Goal: Task Accomplishment & Management: Use online tool/utility

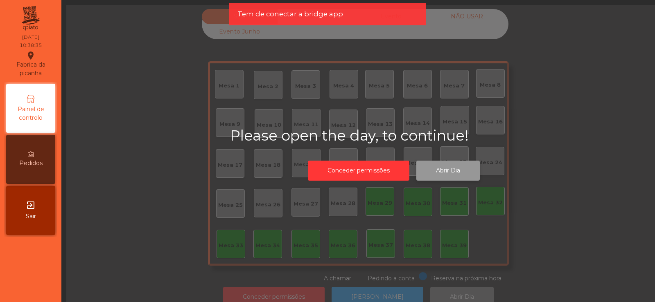
click at [445, 171] on button "Abrir Dia" at bounding box center [447, 171] width 63 height 20
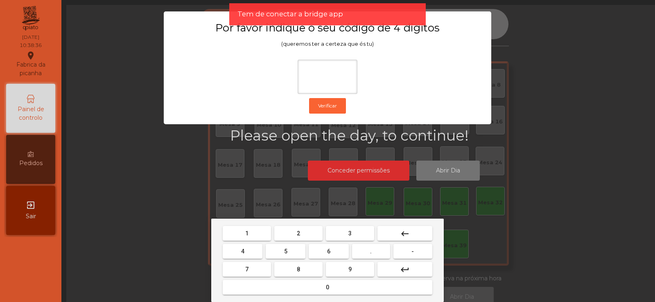
click at [297, 232] on span "2" at bounding box center [298, 233] width 3 height 7
click at [330, 251] on span "6" at bounding box center [328, 251] width 3 height 7
click at [265, 265] on button "7" at bounding box center [247, 269] width 48 height 15
click at [287, 251] on span "5" at bounding box center [285, 251] width 3 height 7
type input "****"
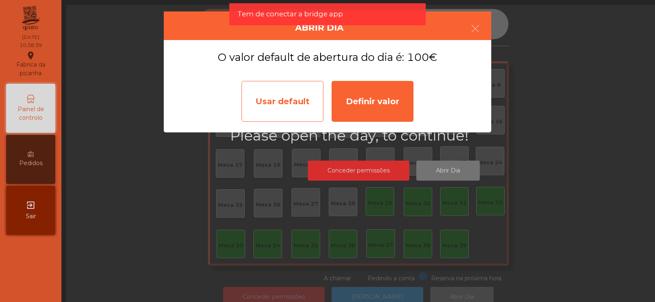
click at [288, 106] on div "Usar default" at bounding box center [282, 101] width 82 height 41
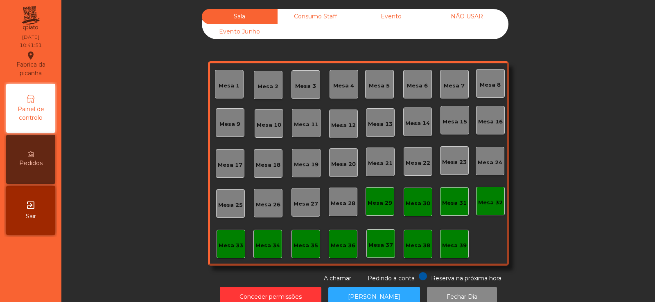
click at [382, 250] on div "Mesa 37" at bounding box center [380, 244] width 29 height 29
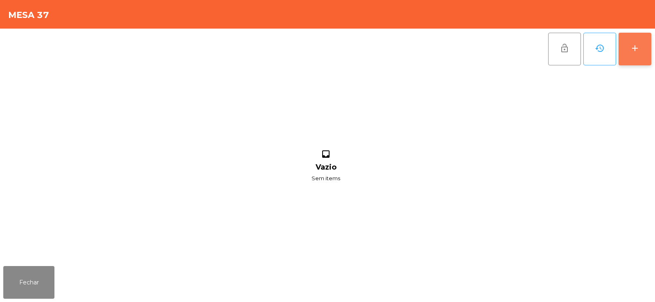
click at [630, 48] on div "add" at bounding box center [635, 48] width 10 height 10
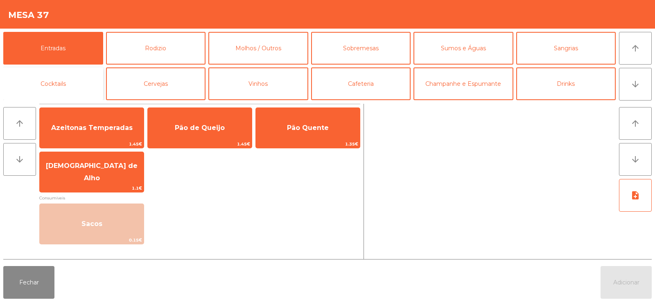
click at [81, 85] on button "Cocktails" at bounding box center [53, 84] width 100 height 33
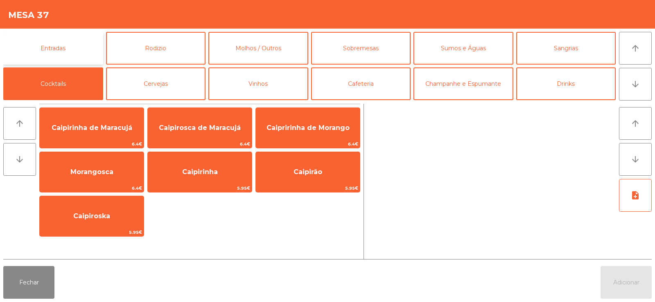
click at [84, 49] on button "Entradas" at bounding box center [53, 48] width 100 height 33
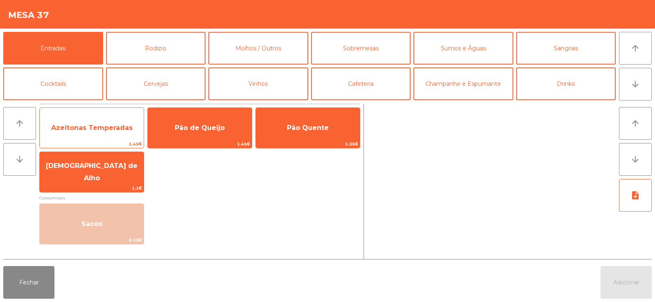
click at [110, 129] on span "Azeitonas Temperadas" at bounding box center [91, 128] width 81 height 8
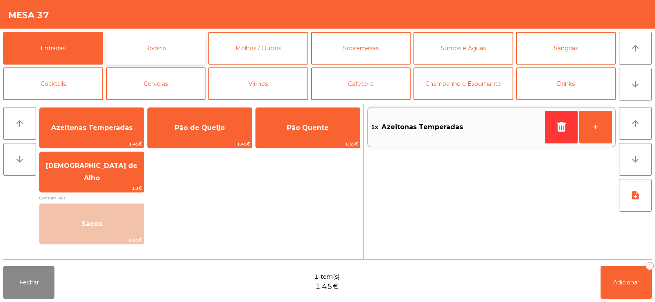
click at [163, 43] on button "Rodizio" at bounding box center [156, 48] width 100 height 33
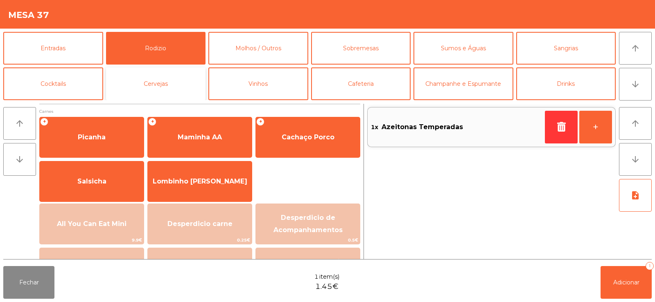
click at [129, 88] on button "Cervejas" at bounding box center [156, 84] width 100 height 33
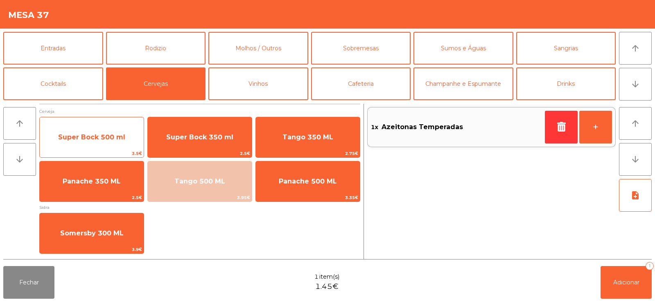
click at [123, 143] on span "Super Bock 500 ml" at bounding box center [92, 137] width 104 height 22
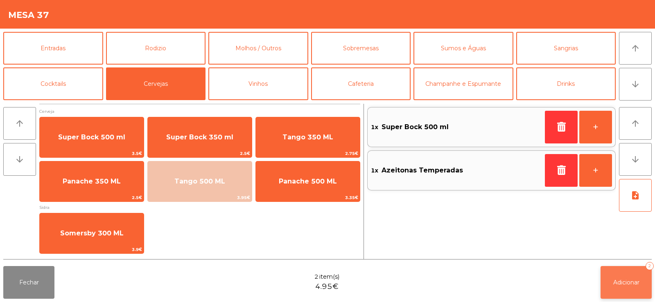
click at [631, 291] on button "Adicionar 2" at bounding box center [625, 282] width 51 height 33
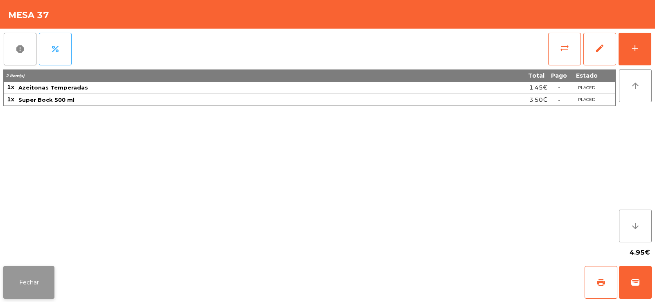
click at [24, 286] on button "Fechar" at bounding box center [28, 282] width 51 height 33
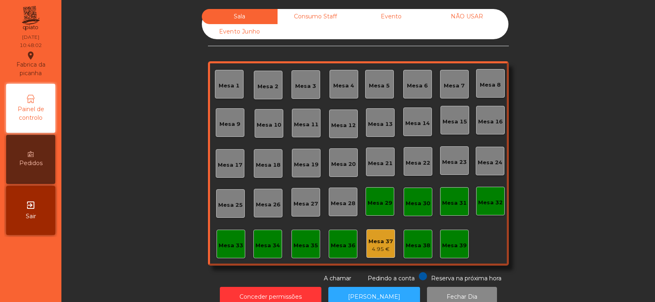
scroll to position [20, 0]
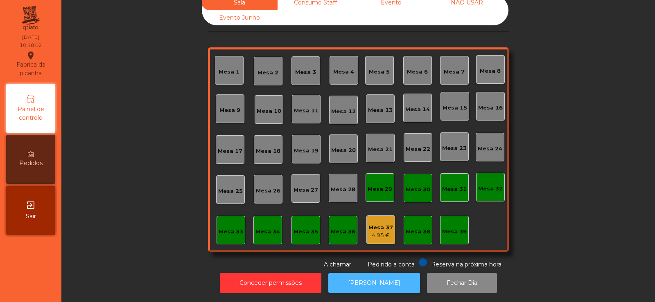
click at [357, 273] on button "[PERSON_NAME]" at bounding box center [374, 283] width 92 height 20
click at [386, 273] on button "[PERSON_NAME]" at bounding box center [374, 283] width 92 height 20
click at [451, 228] on div "Mesa 39" at bounding box center [454, 232] width 25 height 8
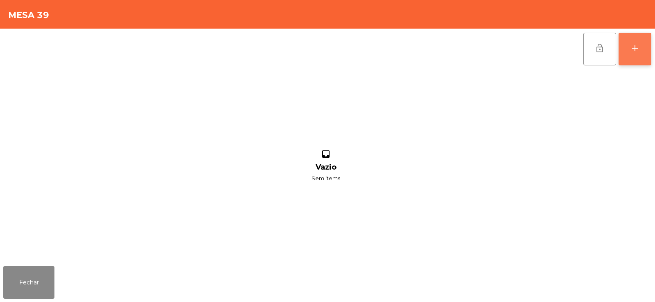
click at [628, 48] on button "add" at bounding box center [634, 49] width 33 height 33
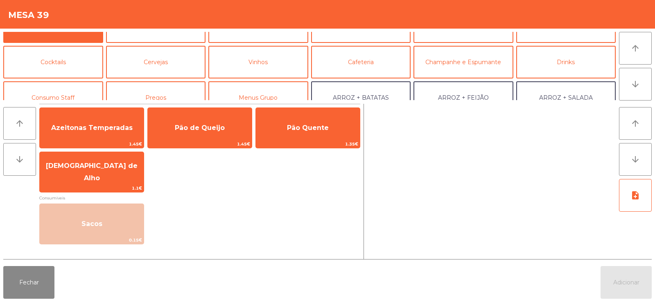
scroll to position [39, 0]
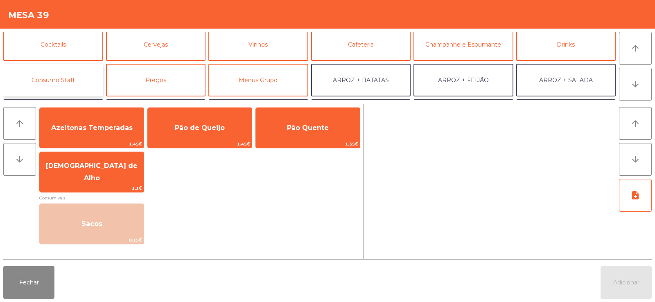
click at [80, 86] on button "Consumo Staff" at bounding box center [53, 80] width 100 height 33
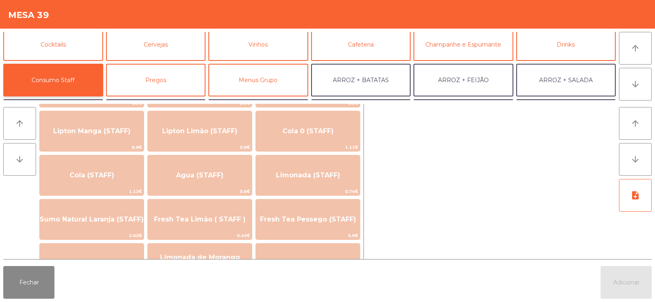
scroll to position [157, 0]
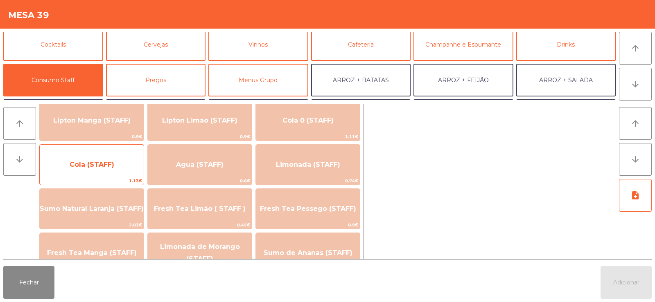
click at [127, 177] on div "Cola (STAFF) 1.13€" at bounding box center [91, 164] width 105 height 41
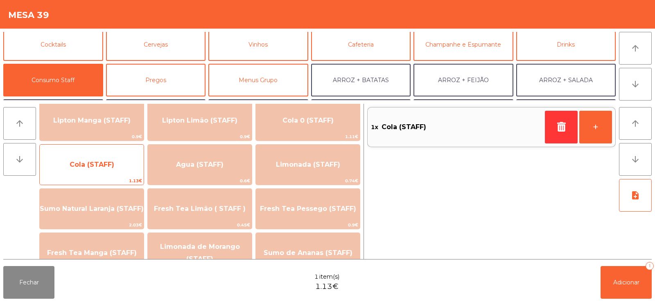
click at [129, 178] on span "1.13€" at bounding box center [92, 181] width 104 height 8
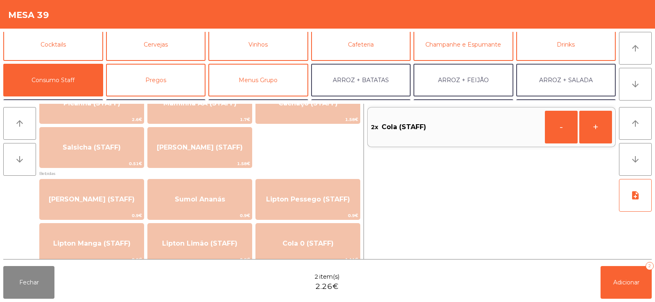
scroll to position [54, 0]
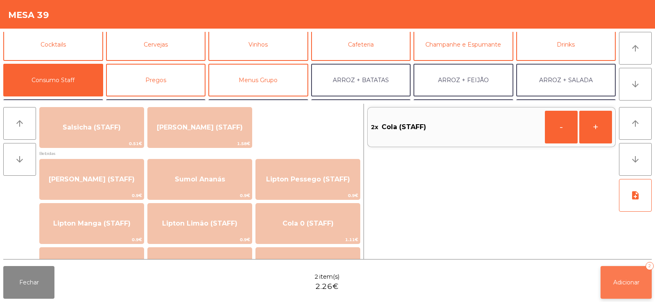
click at [625, 288] on button "Adicionar 2" at bounding box center [625, 282] width 51 height 33
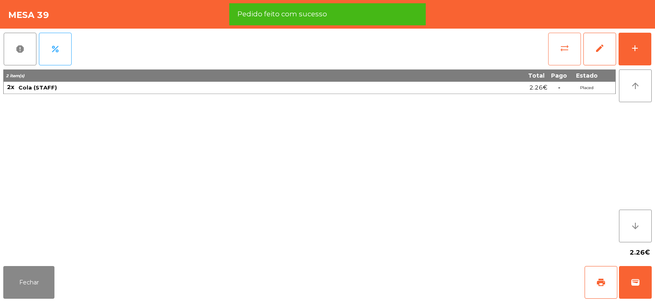
click at [564, 45] on span "sync_alt" at bounding box center [564, 48] width 10 height 10
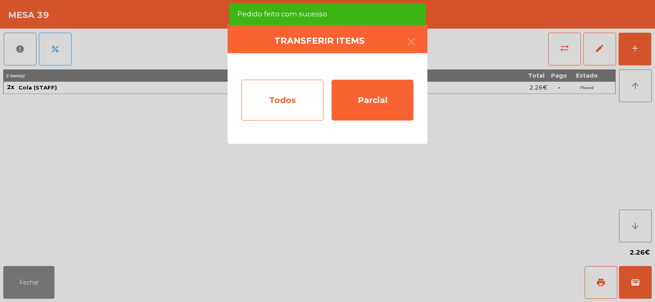
click at [292, 96] on div "Todos" at bounding box center [282, 100] width 82 height 41
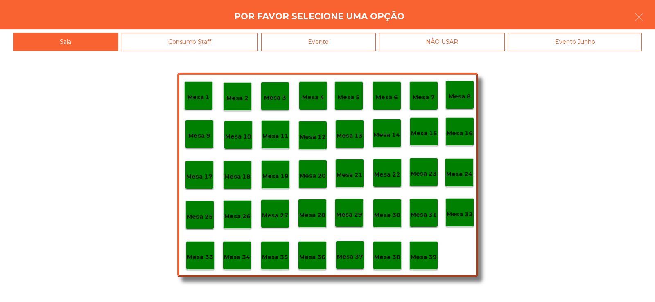
click at [388, 249] on div "Mesa 38" at bounding box center [387, 255] width 29 height 29
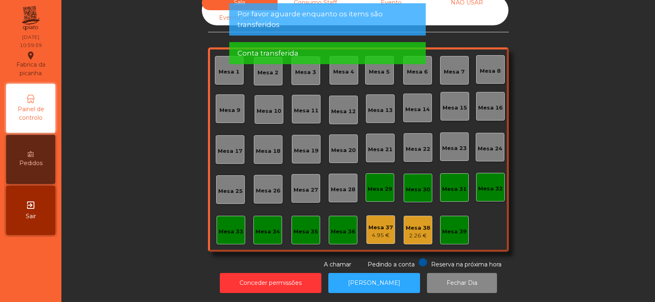
click at [412, 232] on div "2.26 €" at bounding box center [418, 236] width 25 height 8
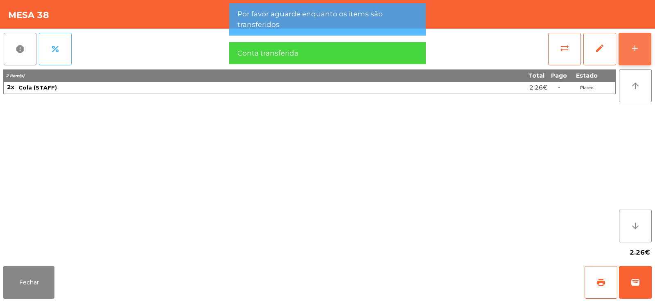
click at [642, 43] on button "add" at bounding box center [634, 49] width 33 height 33
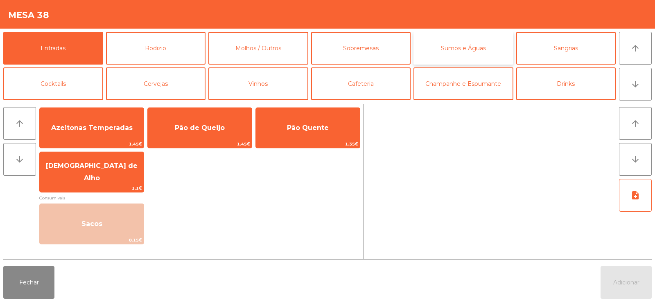
click at [462, 52] on button "Sumos e Águas" at bounding box center [463, 48] width 100 height 33
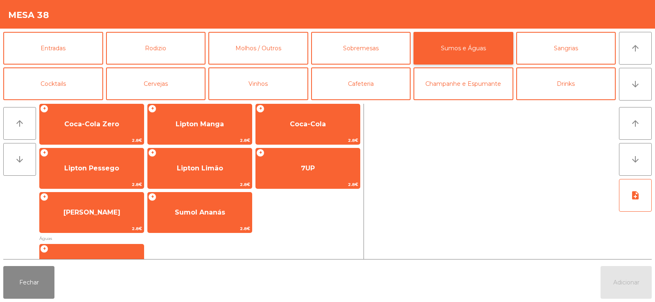
scroll to position [147, 0]
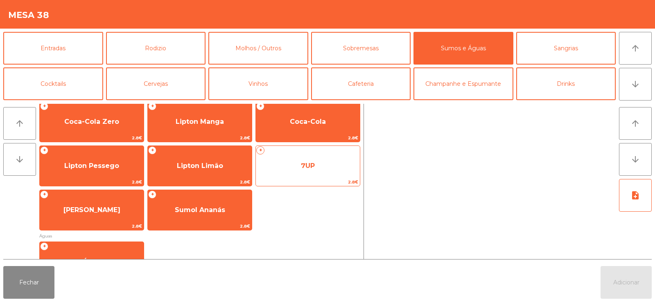
click at [308, 178] on span "2.8€" at bounding box center [308, 182] width 104 height 8
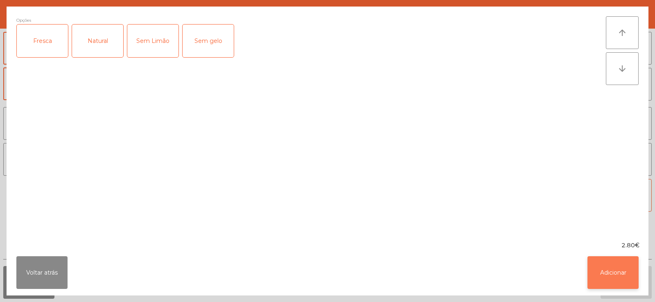
click at [622, 282] on button "Adicionar" at bounding box center [612, 273] width 51 height 33
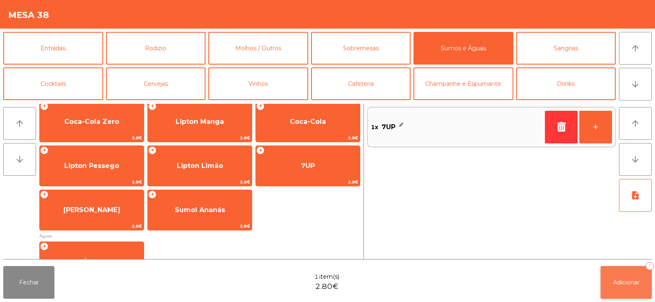
click at [625, 288] on button "Adicionar 1" at bounding box center [625, 282] width 51 height 33
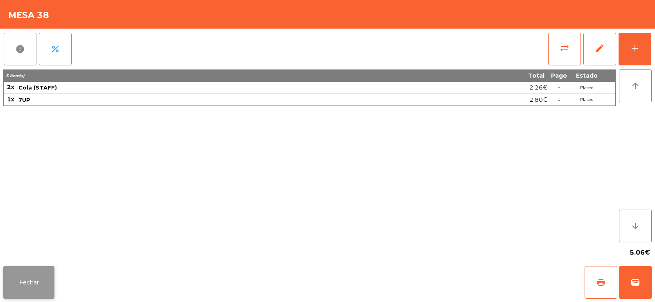
click at [34, 277] on button "Fechar" at bounding box center [28, 282] width 51 height 33
